Goal: Find specific fact: Find specific fact

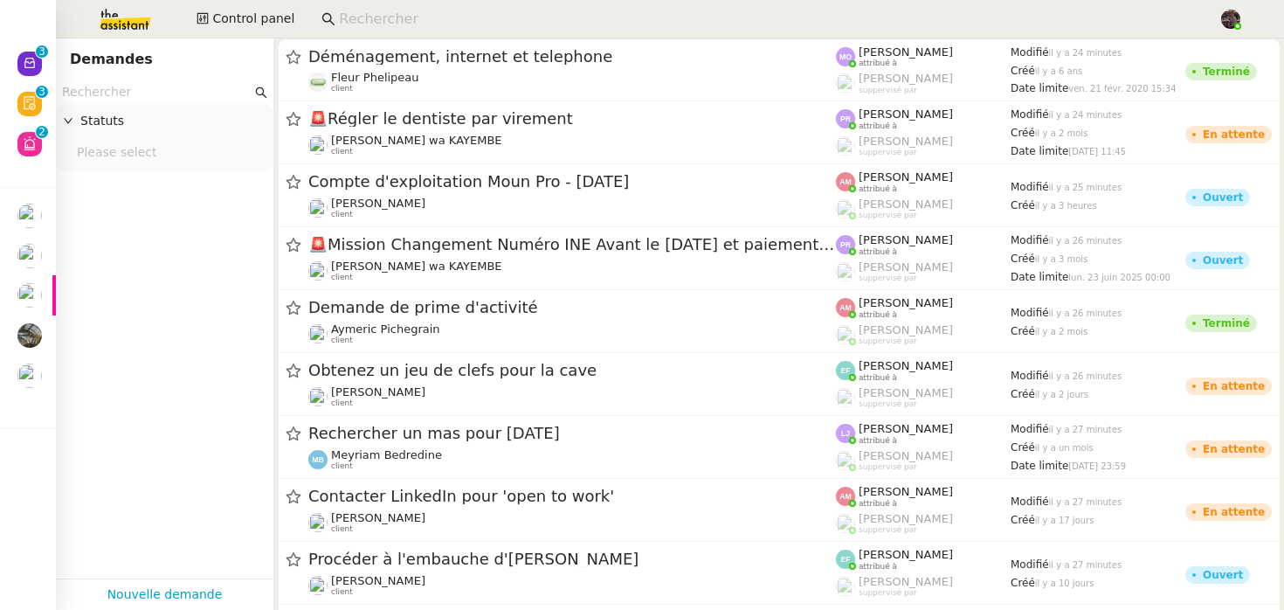
click at [357, 10] on input at bounding box center [770, 20] width 862 height 24
click at [369, 18] on input at bounding box center [770, 20] width 862 height 24
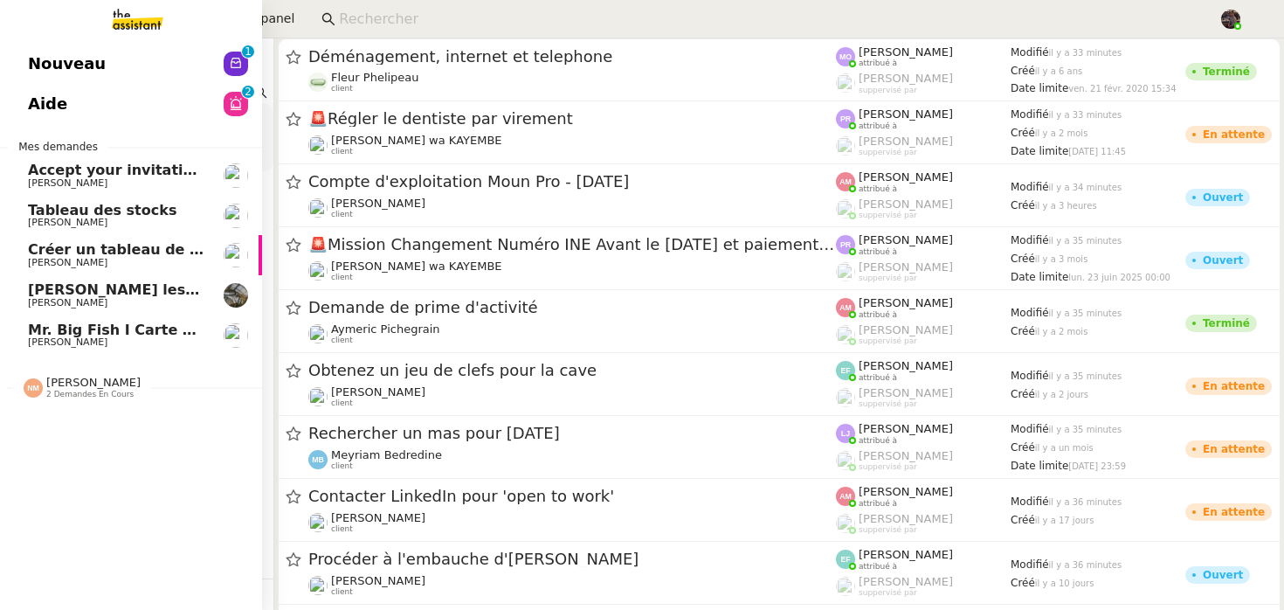
click at [95, 321] on span "Mr. Big Fish I Carte de remerciement pour [PERSON_NAME]" at bounding box center [261, 329] width 466 height 17
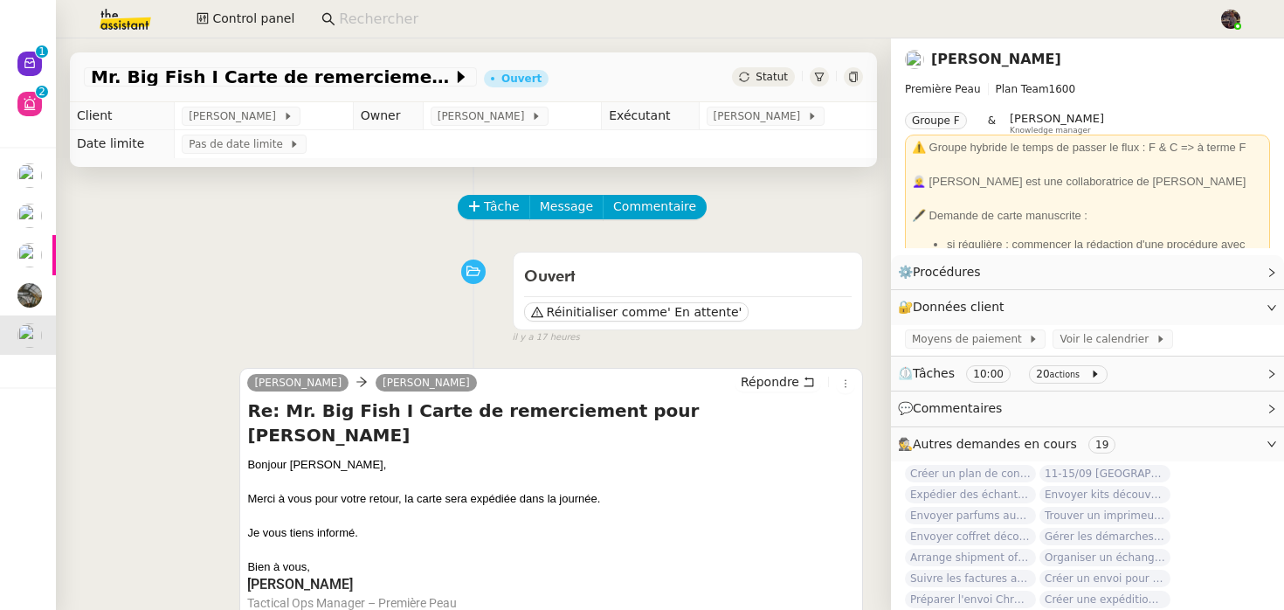
click at [190, 364] on div "[PERSON_NAME] Répondre Re: Mr. Big Fish I Carte de remerciement pour [PERSON_NA…" at bounding box center [473, 516] width 779 height 328
click at [973, 72] on div "[PERSON_NAME]" at bounding box center [1087, 59] width 365 height 28
click at [984, 57] on link "[PERSON_NAME]" at bounding box center [996, 59] width 130 height 17
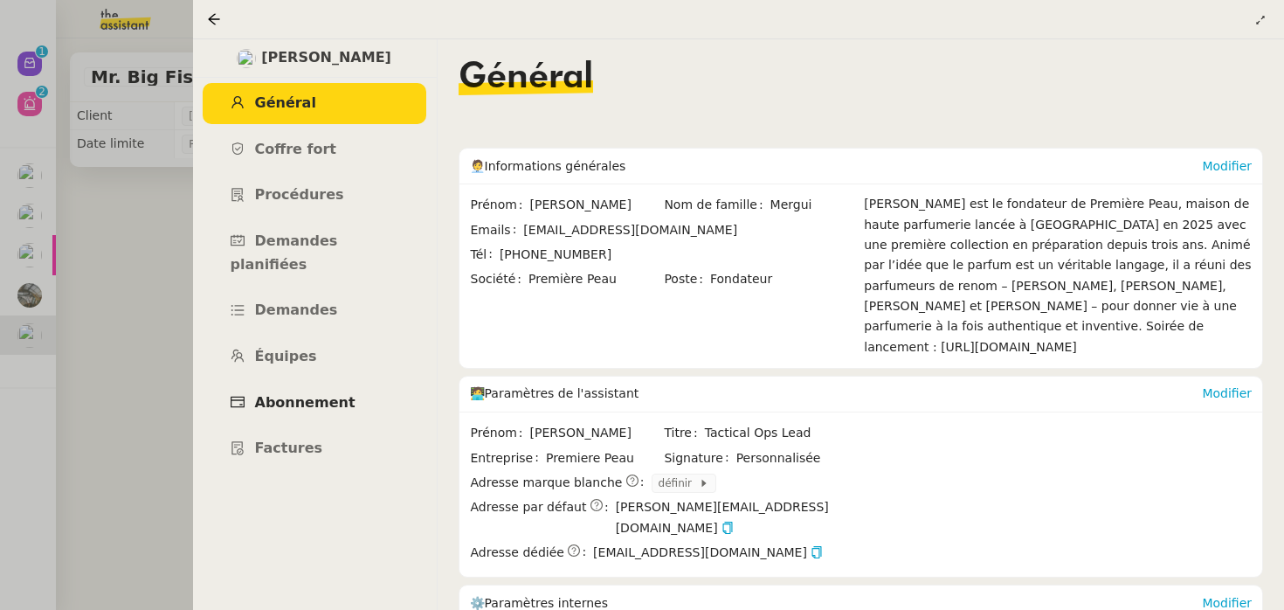
click at [294, 394] on span "Abonnement" at bounding box center [305, 402] width 100 height 17
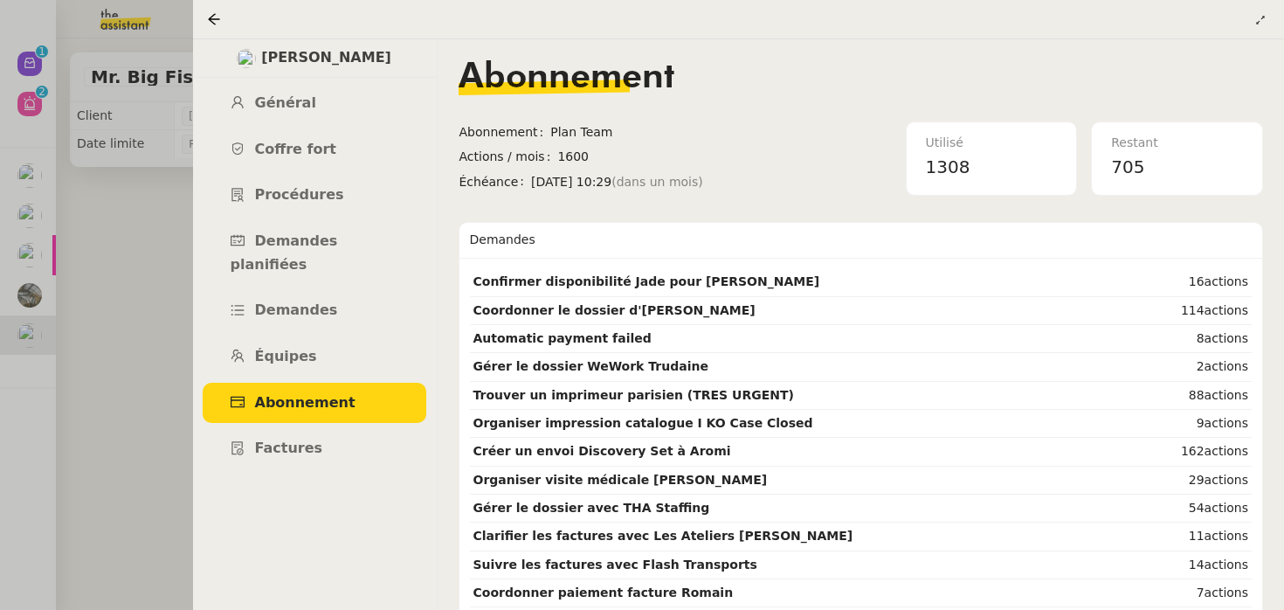
click at [814, 170] on td "Actions / mois 1600" at bounding box center [682, 158] width 447 height 24
click at [315, 301] on span "Demandes" at bounding box center [296, 309] width 83 height 17
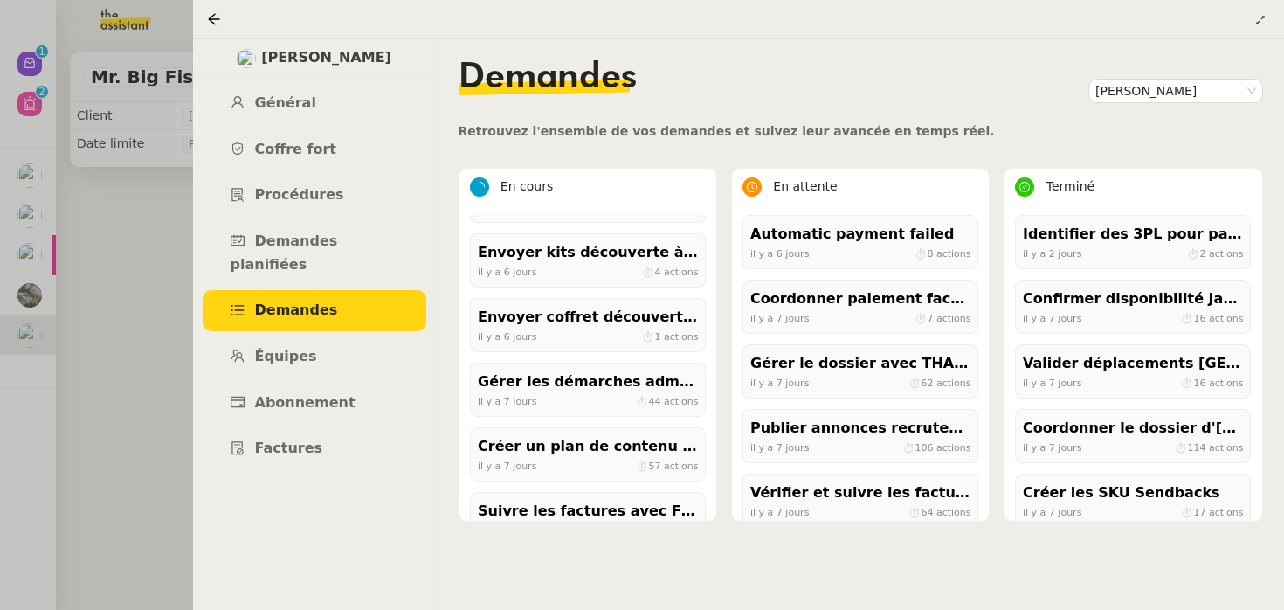
scroll to position [405, 0]
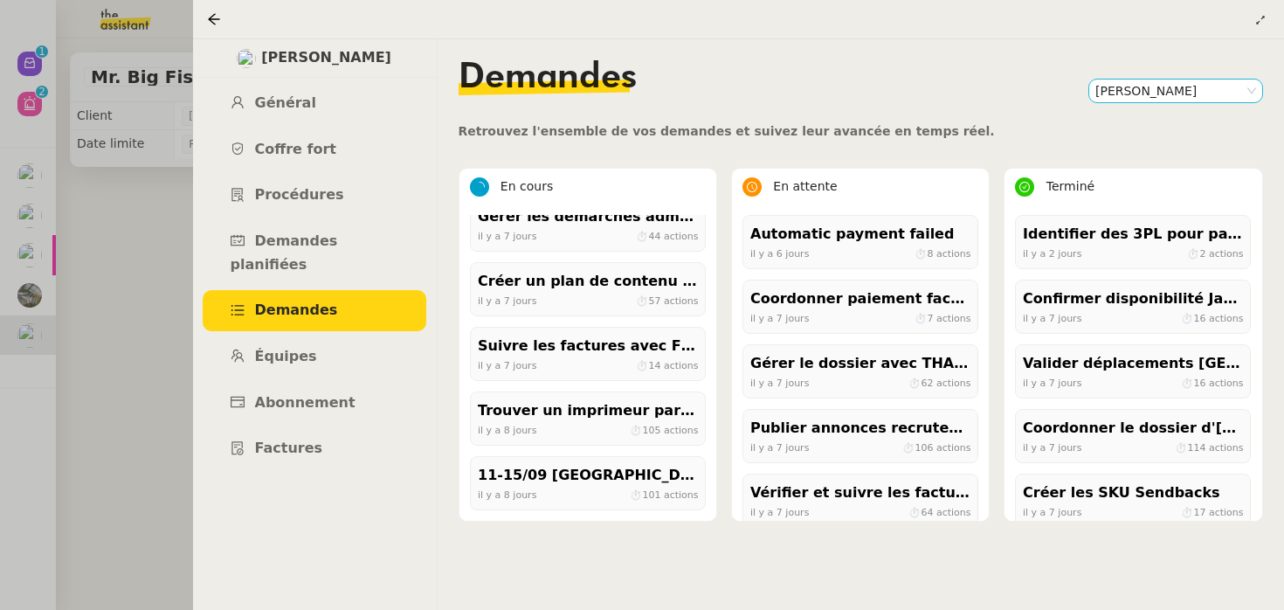
click at [1128, 86] on nz-select-item "[PERSON_NAME]" at bounding box center [1175, 90] width 161 height 23
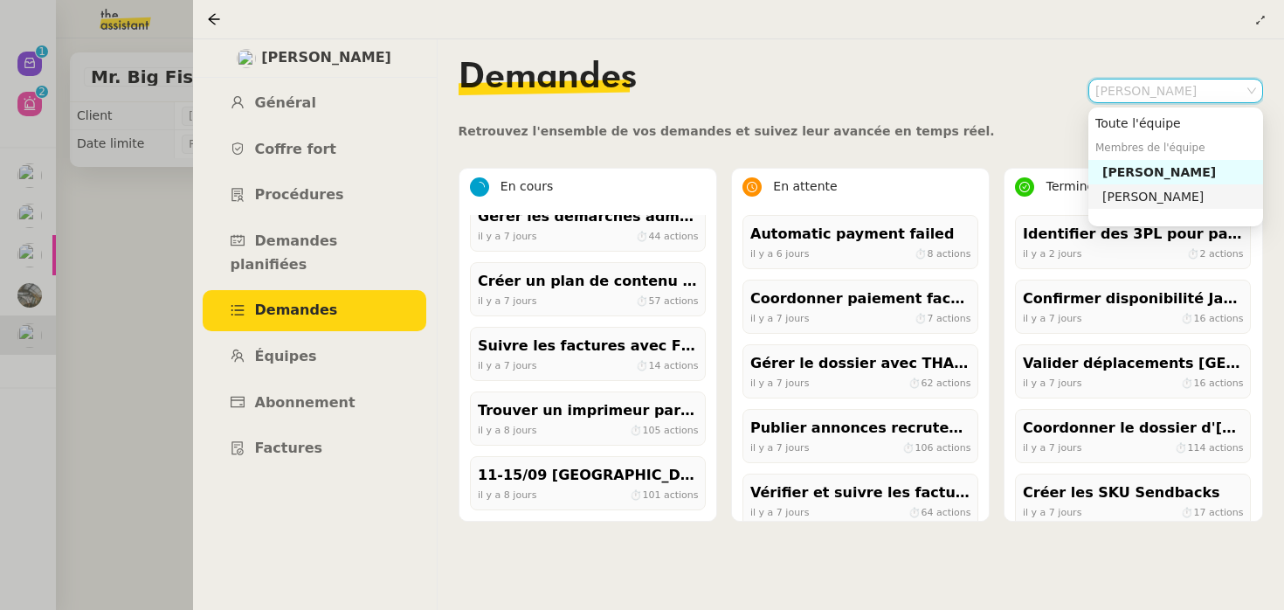
click at [1136, 192] on div "[PERSON_NAME]" at bounding box center [1179, 197] width 154 height 16
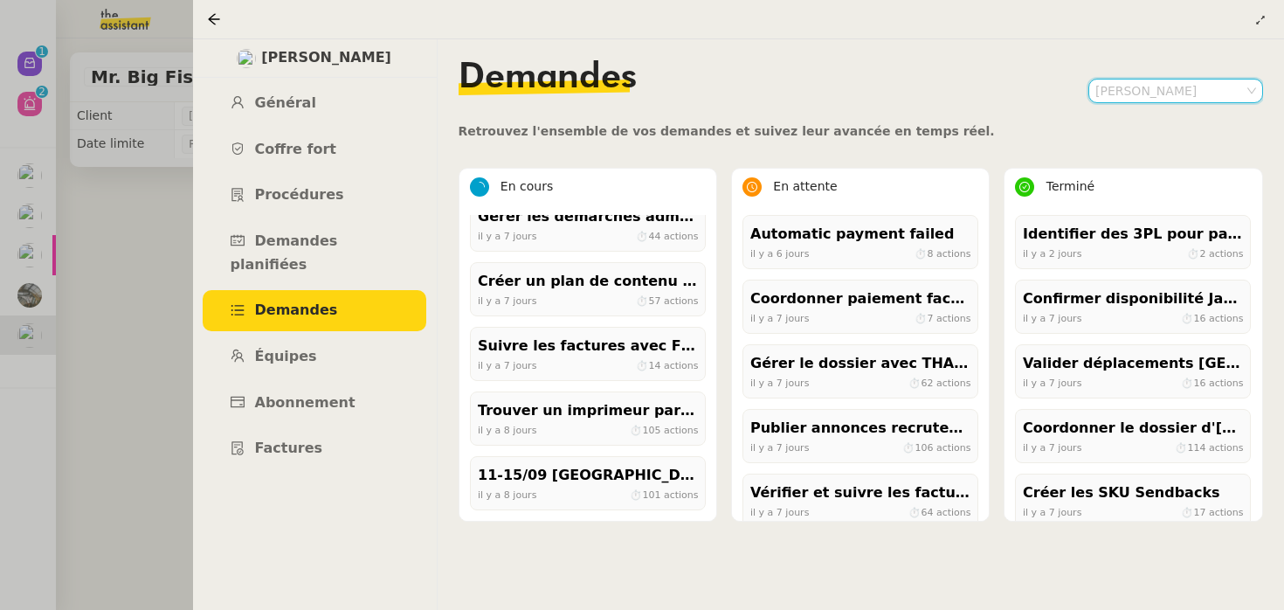
scroll to position [0, 0]
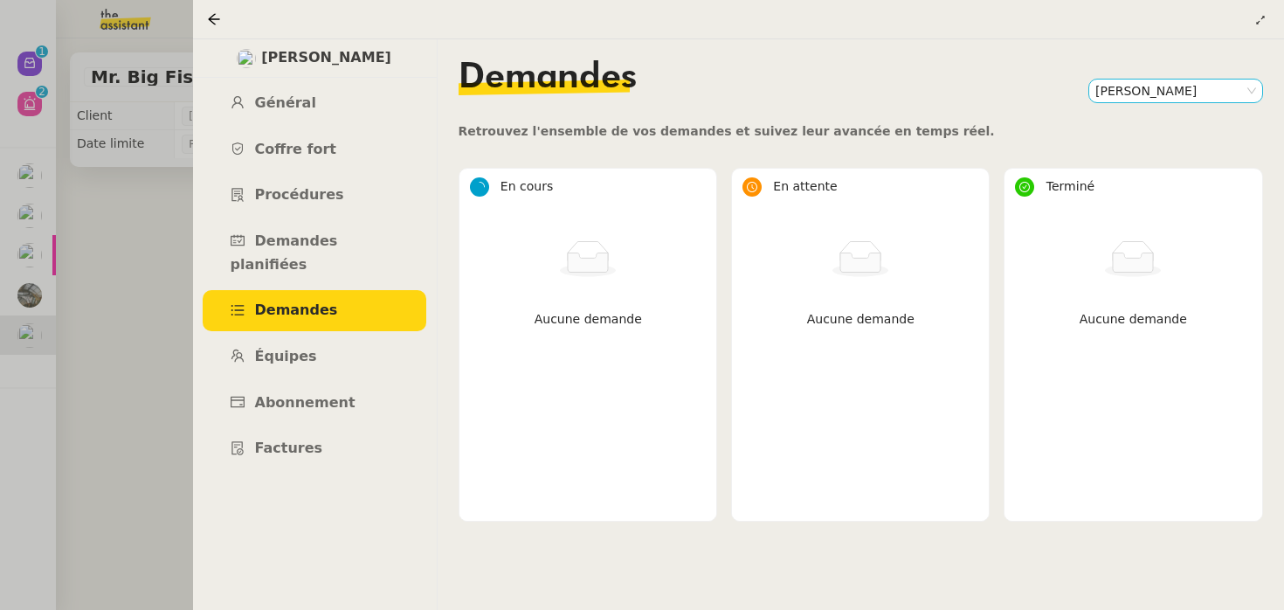
click at [1190, 94] on nz-select-item "[PERSON_NAME]" at bounding box center [1175, 90] width 161 height 23
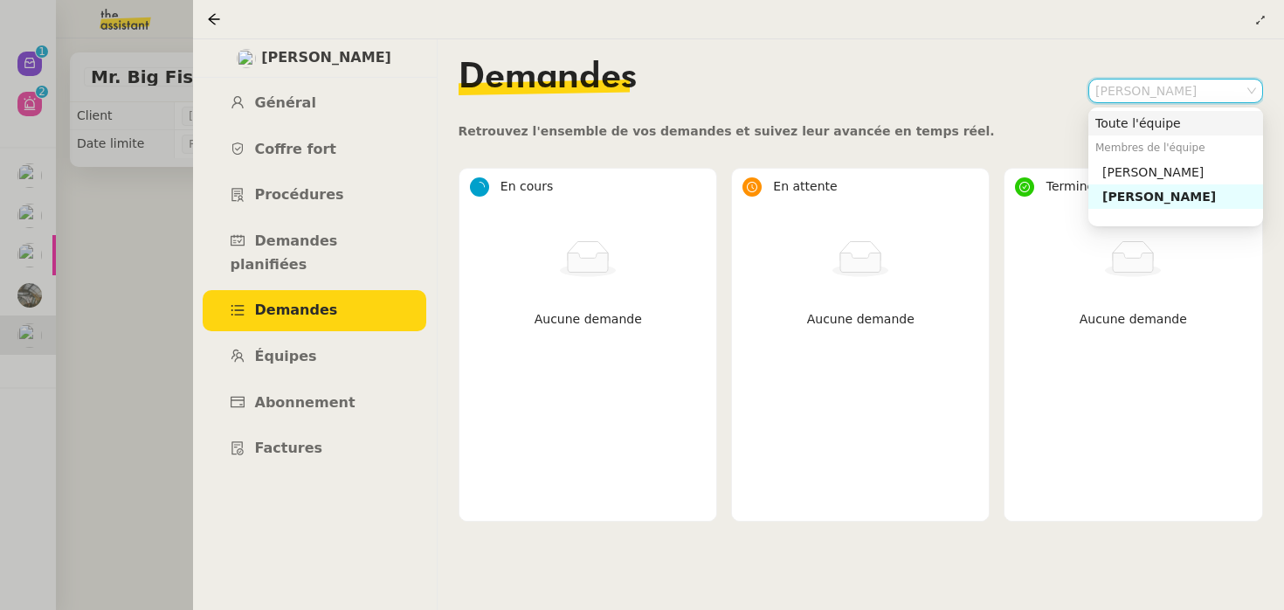
click at [1169, 114] on nz-option-item "Toute l'équipe" at bounding box center [1175, 123] width 175 height 24
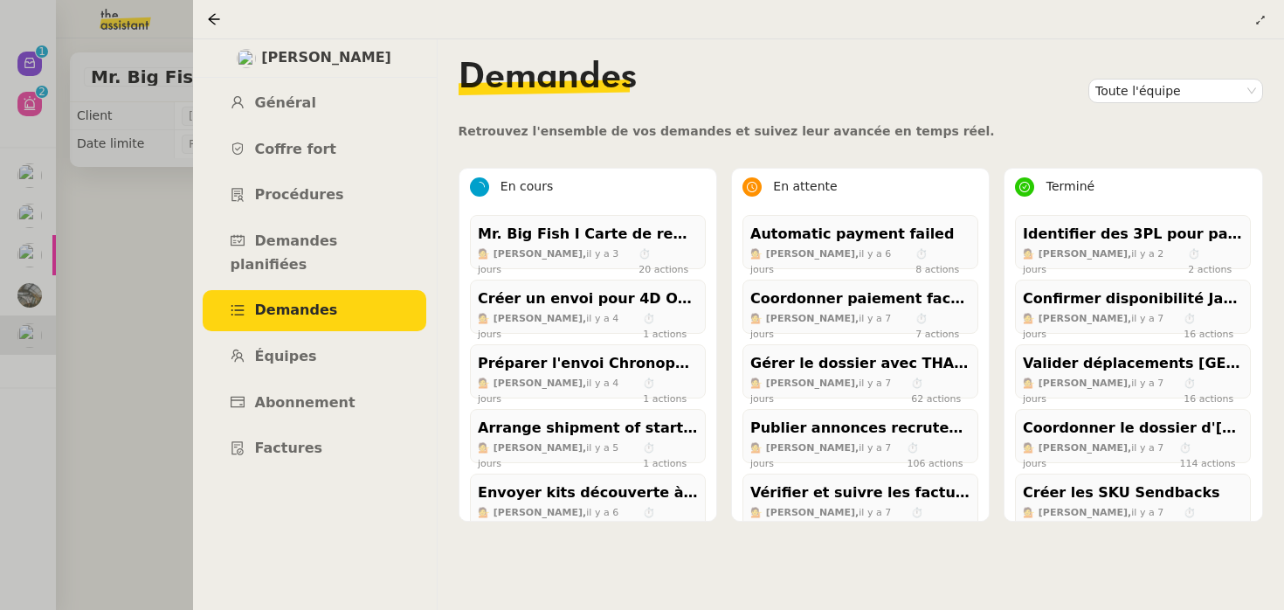
click at [120, 230] on div at bounding box center [642, 305] width 1284 height 610
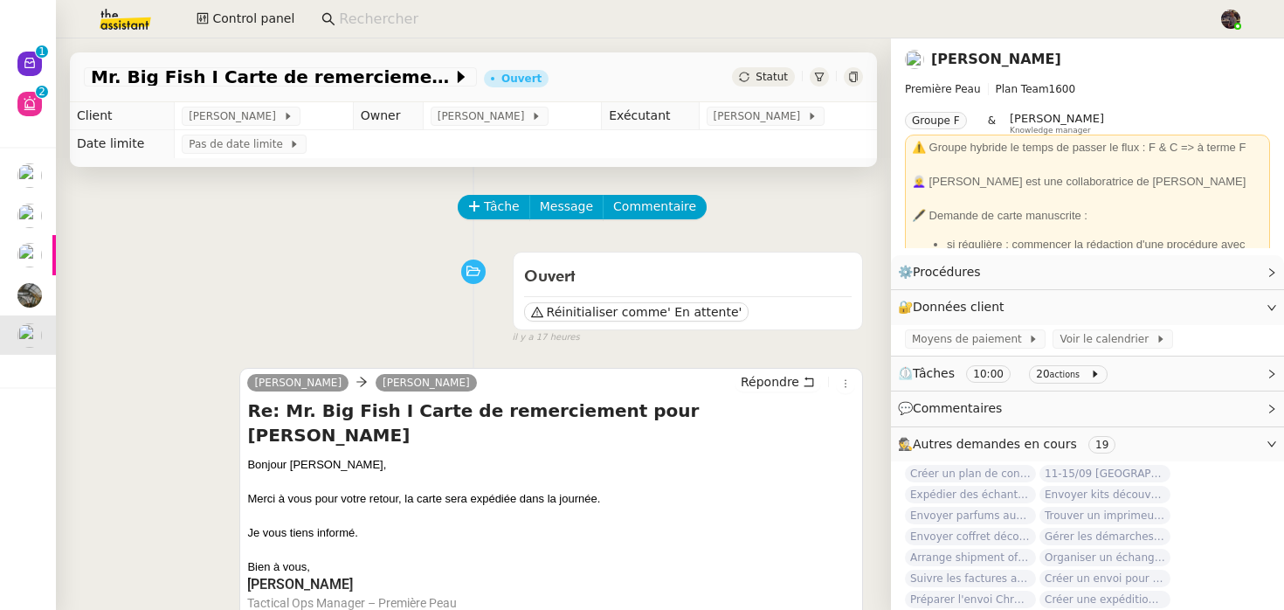
click at [140, 20] on img at bounding box center [111, 19] width 135 height 38
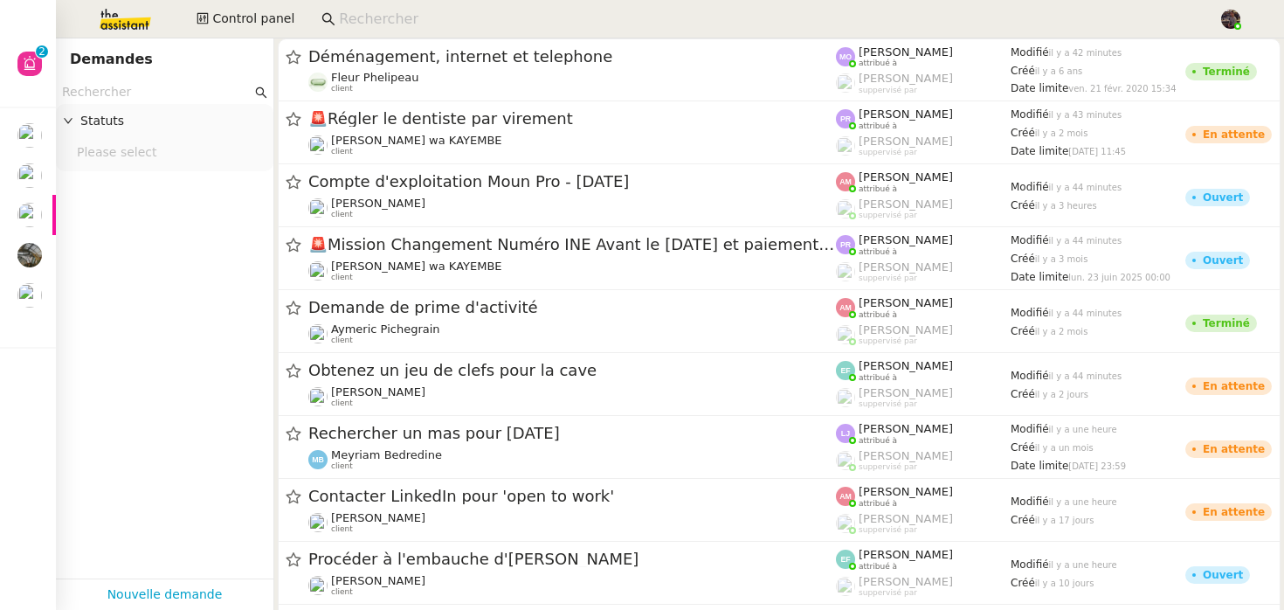
click at [204, 249] on app-tickets-filter "Statuts Please select" at bounding box center [164, 329] width 217 height 498
click at [411, 18] on input at bounding box center [770, 20] width 862 height 24
paste input "[EMAIL_ADDRESS][DOMAIN_NAME]"
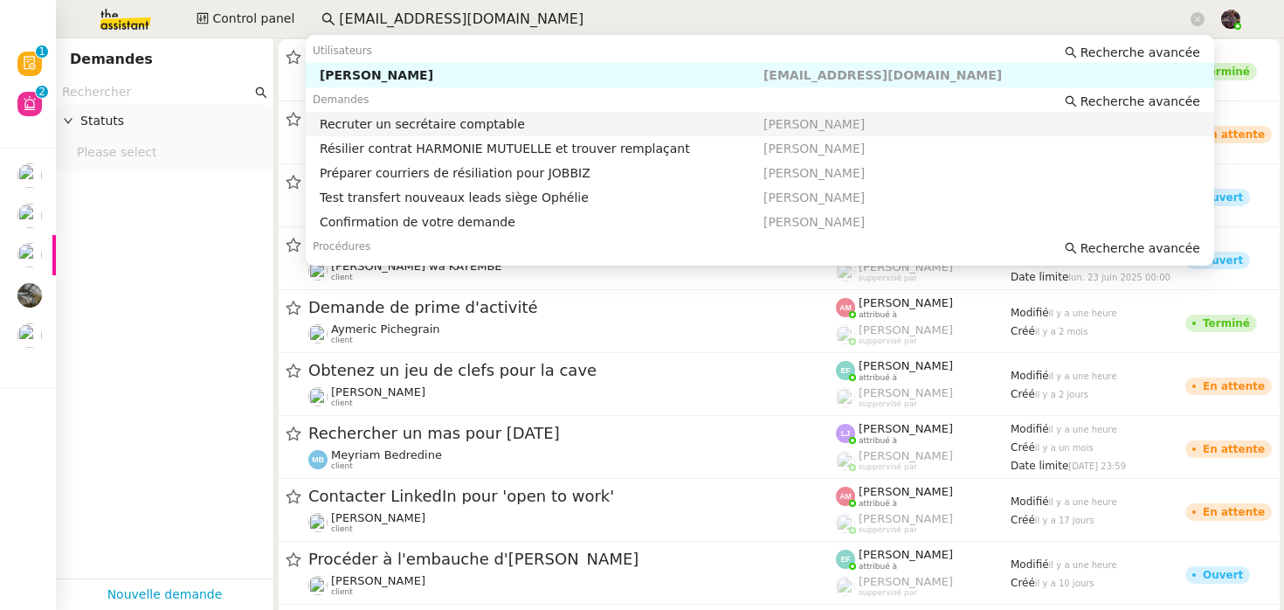
click at [461, 118] on div "Recruter un secrétaire comptable" at bounding box center [542, 124] width 444 height 16
type input "[EMAIL_ADDRESS][DOMAIN_NAME]"
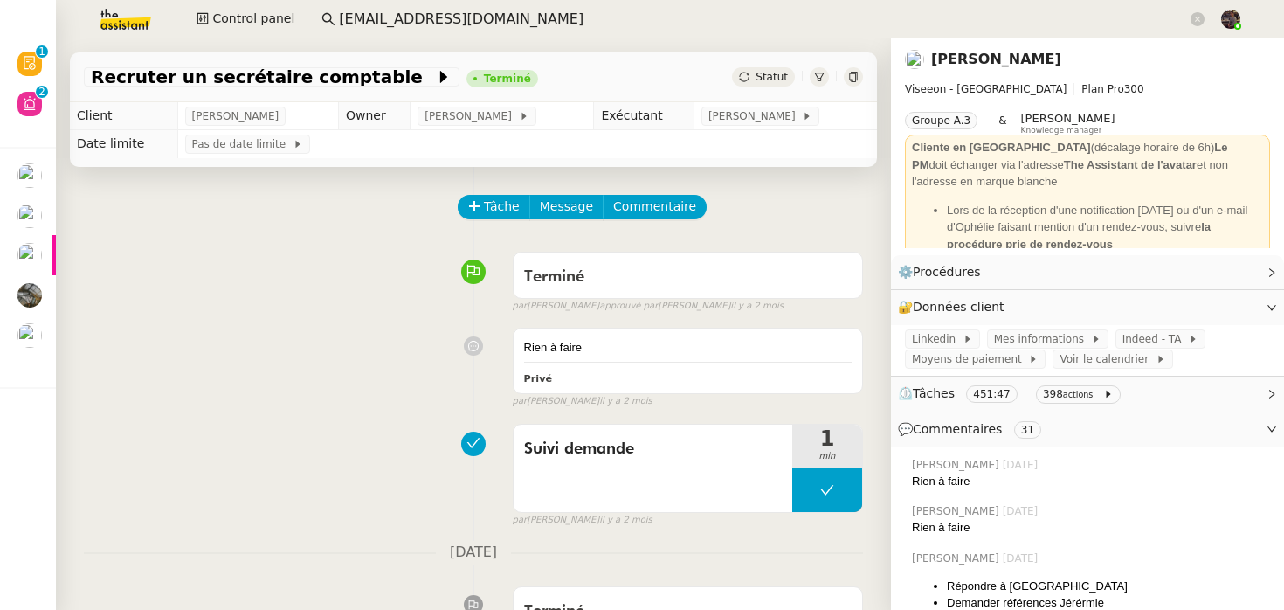
click at [1015, 52] on link "[PERSON_NAME]" at bounding box center [996, 59] width 130 height 17
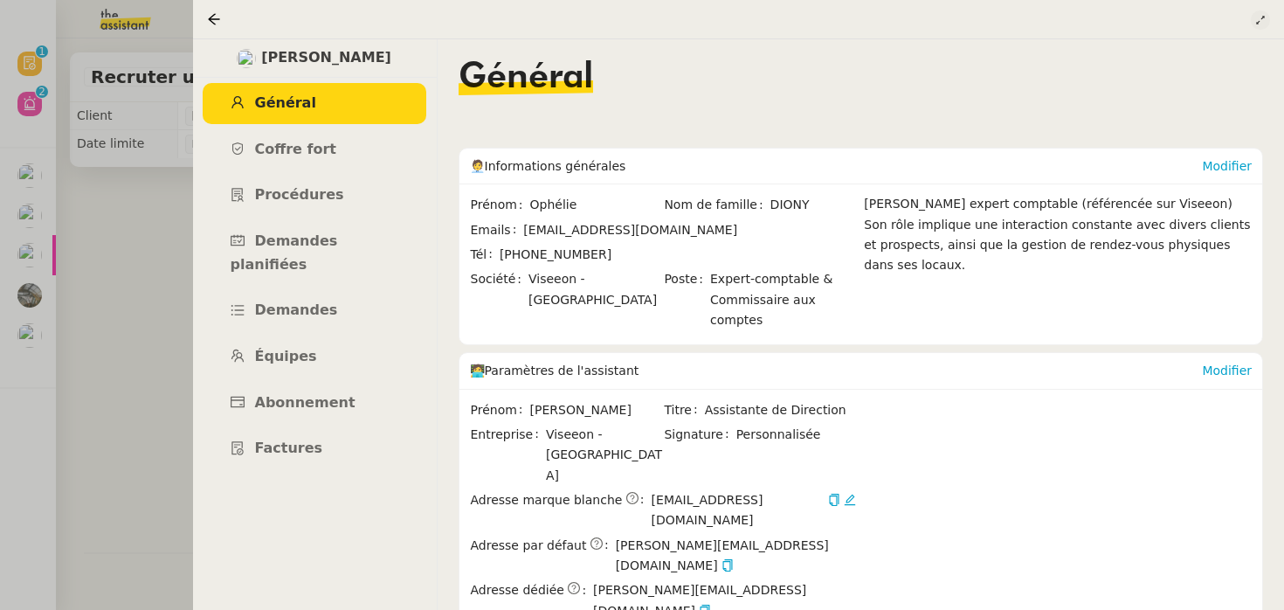
click at [1255, 20] on icon at bounding box center [1260, 20] width 10 height 10
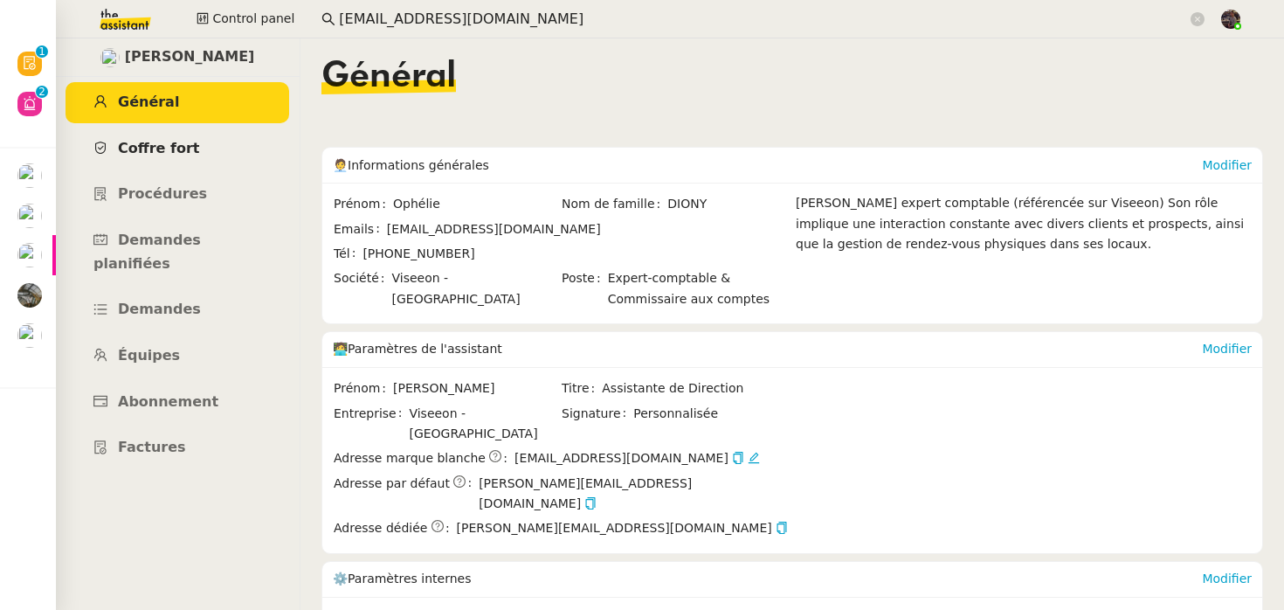
click at [193, 155] on link "Coffre fort" at bounding box center [178, 148] width 224 height 41
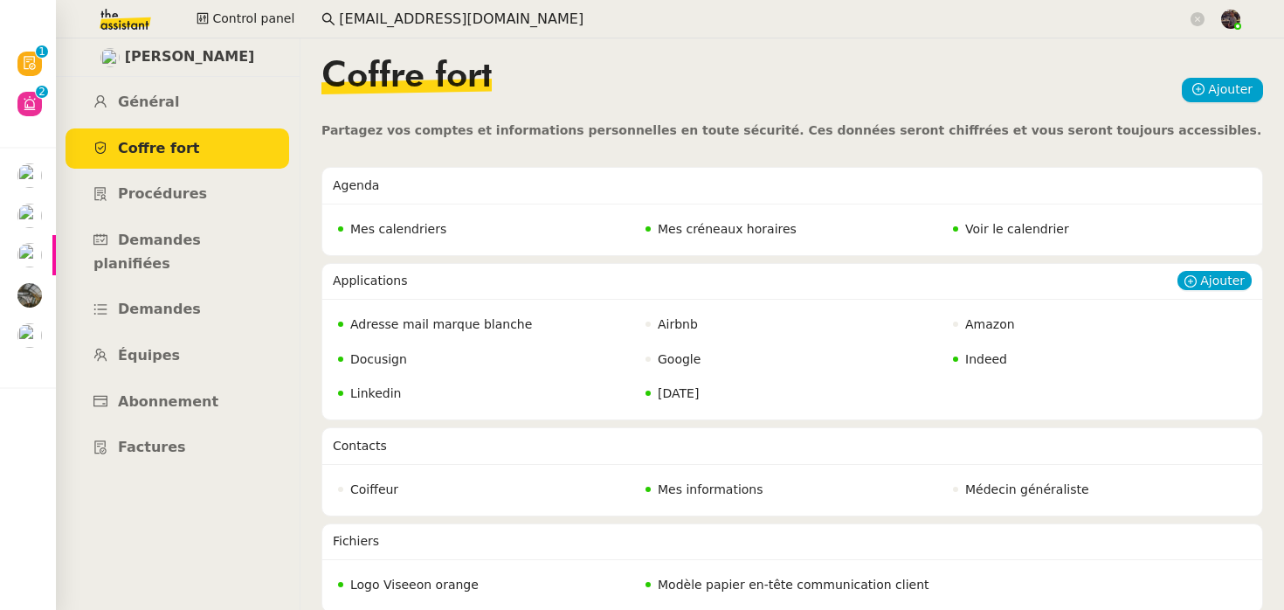
click at [452, 317] on nz-badge "Adresse mail marque blanche" at bounding box center [435, 324] width 194 height 20
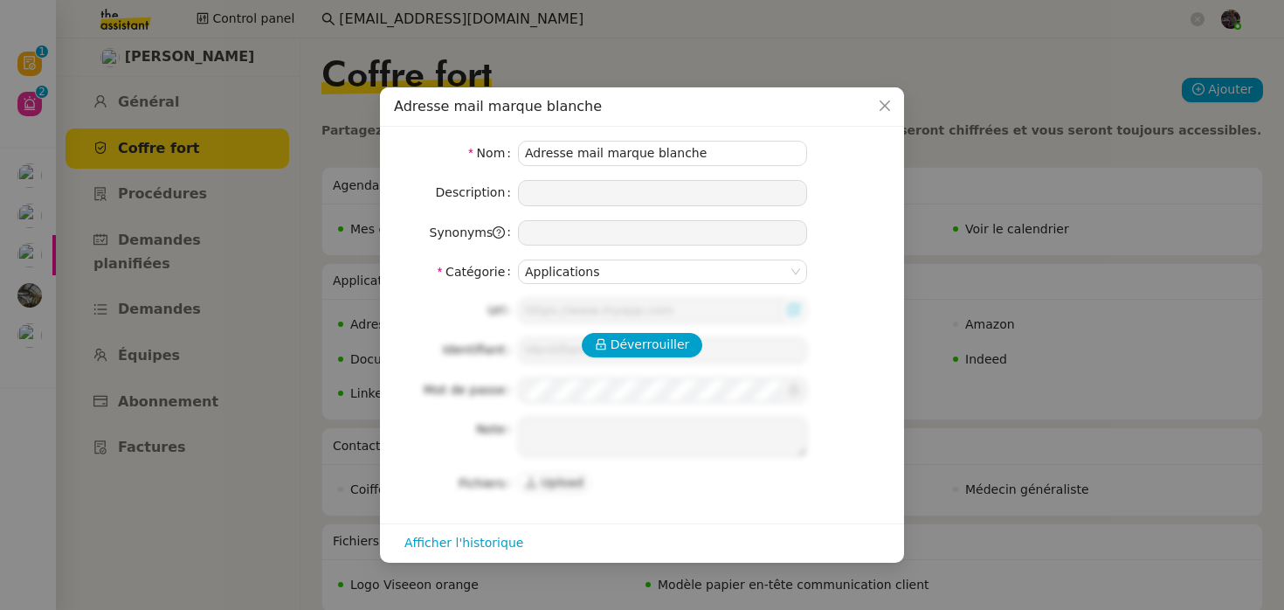
click at [660, 331] on div "Déverrouiller Url Identifiant Mot de passe Note Fichiers Upload" at bounding box center [642, 396] width 496 height 197
click at [647, 354] on span "Déverrouiller" at bounding box center [650, 345] width 79 height 20
type input "[DOMAIN_NAME]"
type input "[EMAIL_ADDRESS][DOMAIN_NAME]"
type textarea "[EMAIL_ADDRESS][DOMAIN_NAME]"
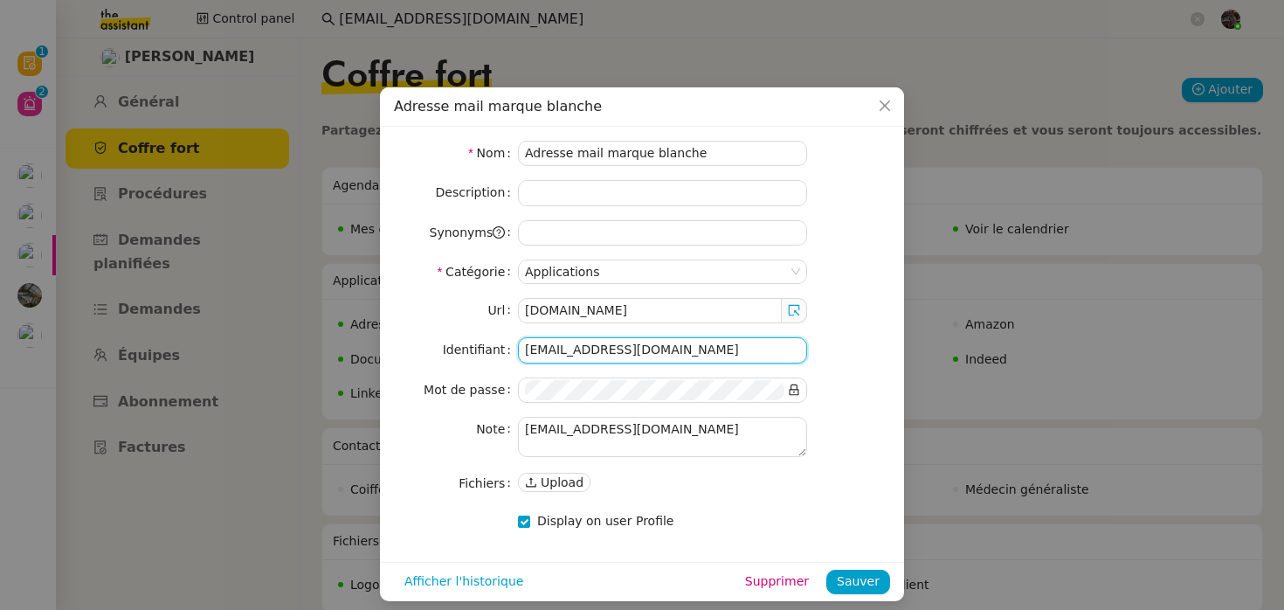
click at [606, 342] on input "[EMAIL_ADDRESS][DOMAIN_NAME]" at bounding box center [662, 349] width 289 height 25
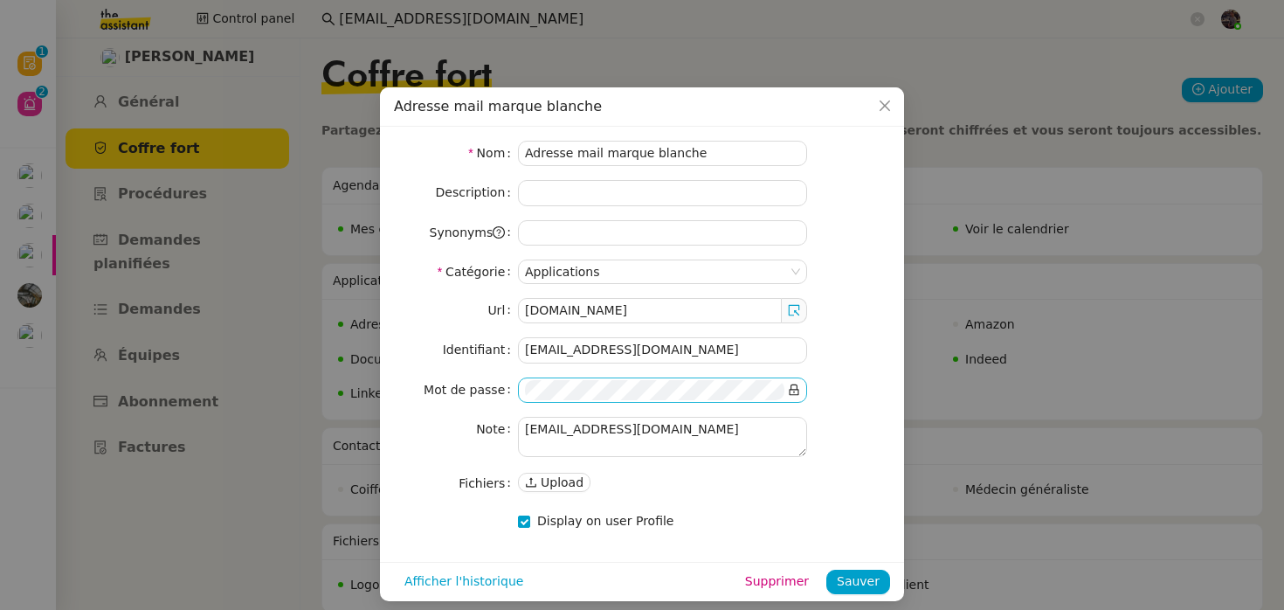
click at [798, 392] on icon at bounding box center [795, 389] width 10 height 11
